Goal: Transaction & Acquisition: Subscribe to service/newsletter

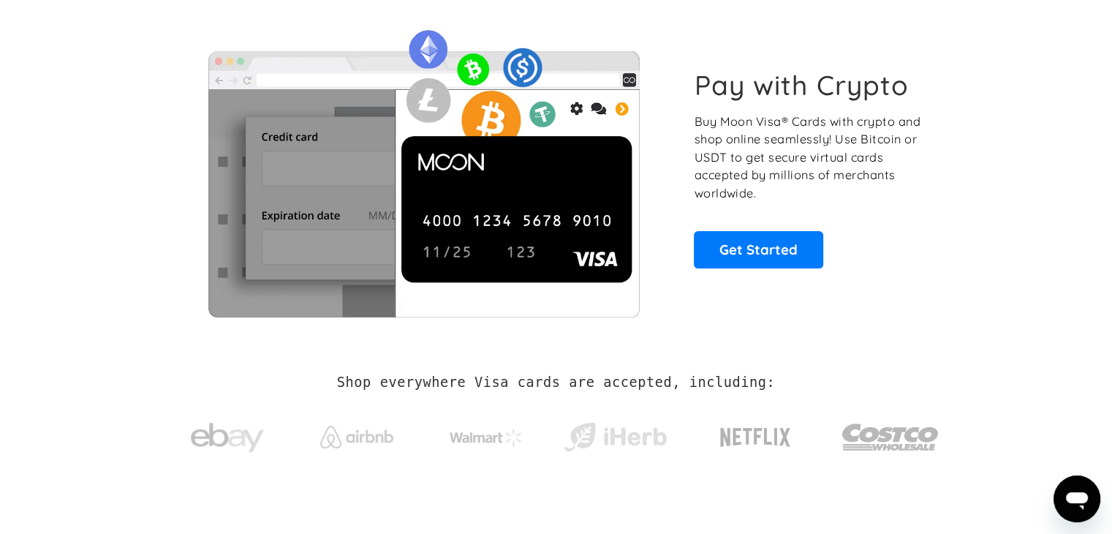
scroll to position [73, 0]
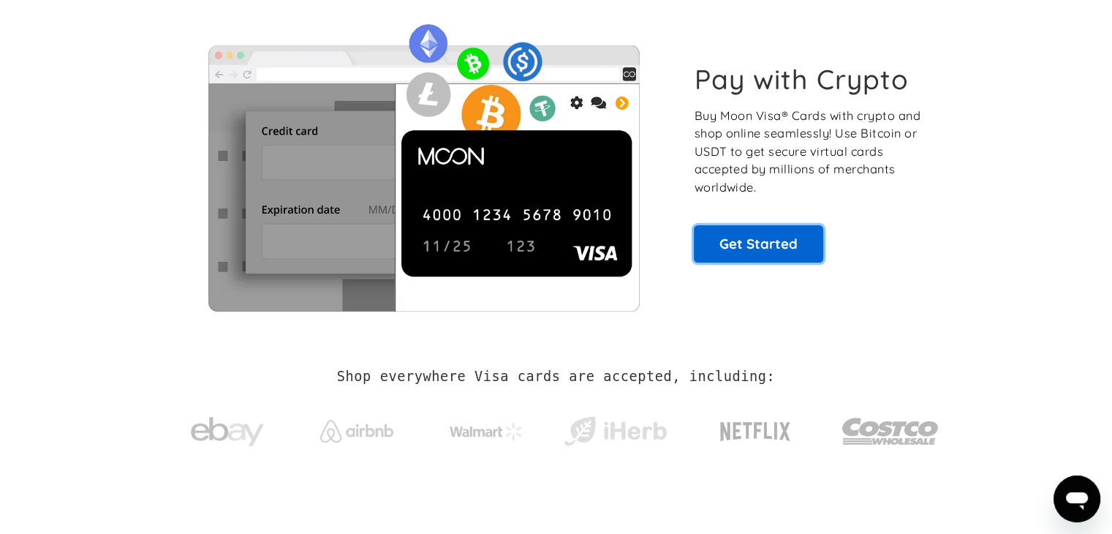
click at [780, 246] on link "Get Started" at bounding box center [758, 243] width 129 height 37
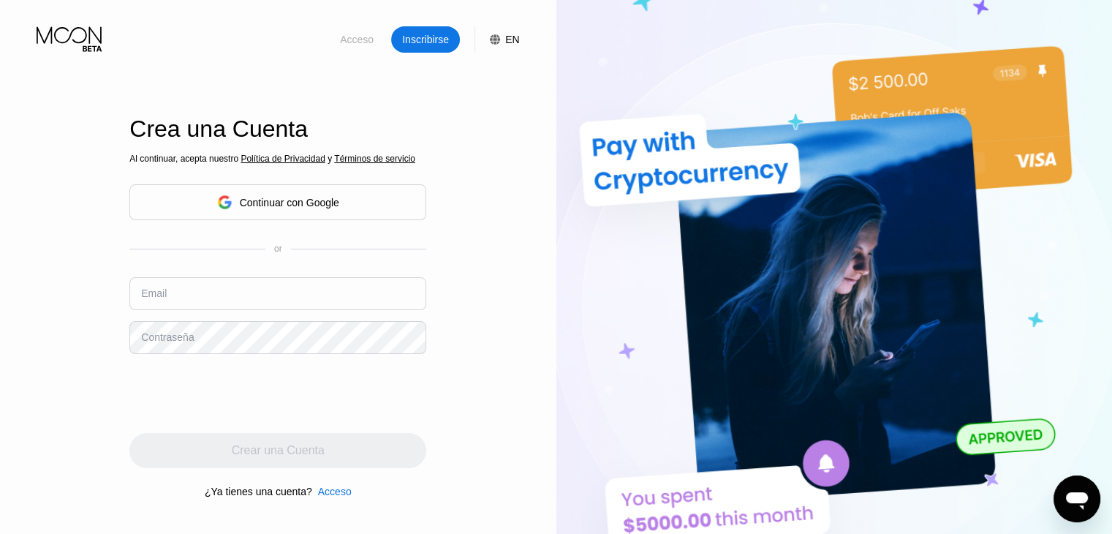
click at [347, 42] on div "Acceso" at bounding box center [356, 39] width 37 height 15
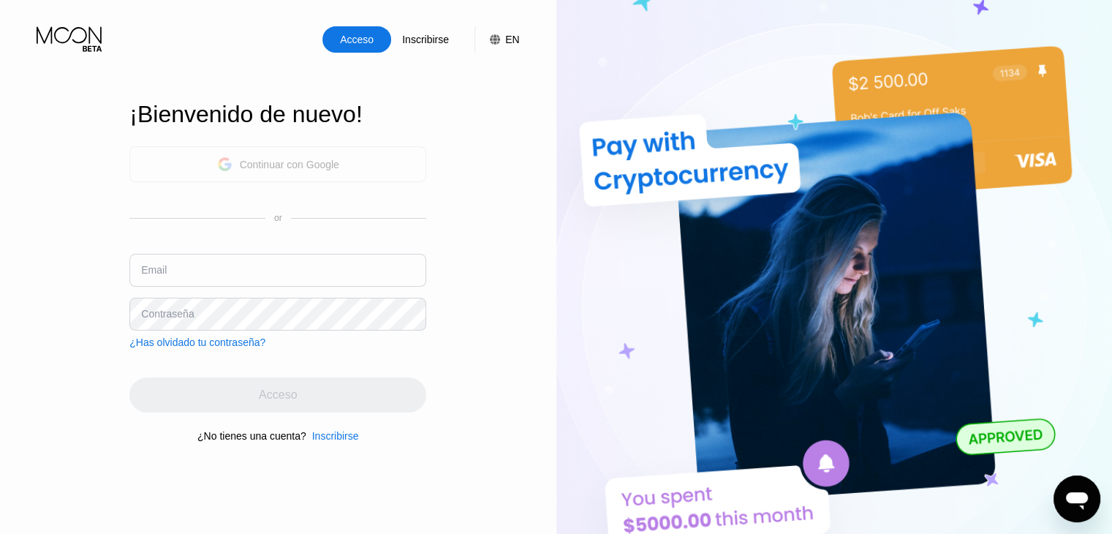
click at [365, 163] on div "Continuar con Google" at bounding box center [277, 164] width 297 height 36
